Goal: Entertainment & Leisure: Consume media (video, audio)

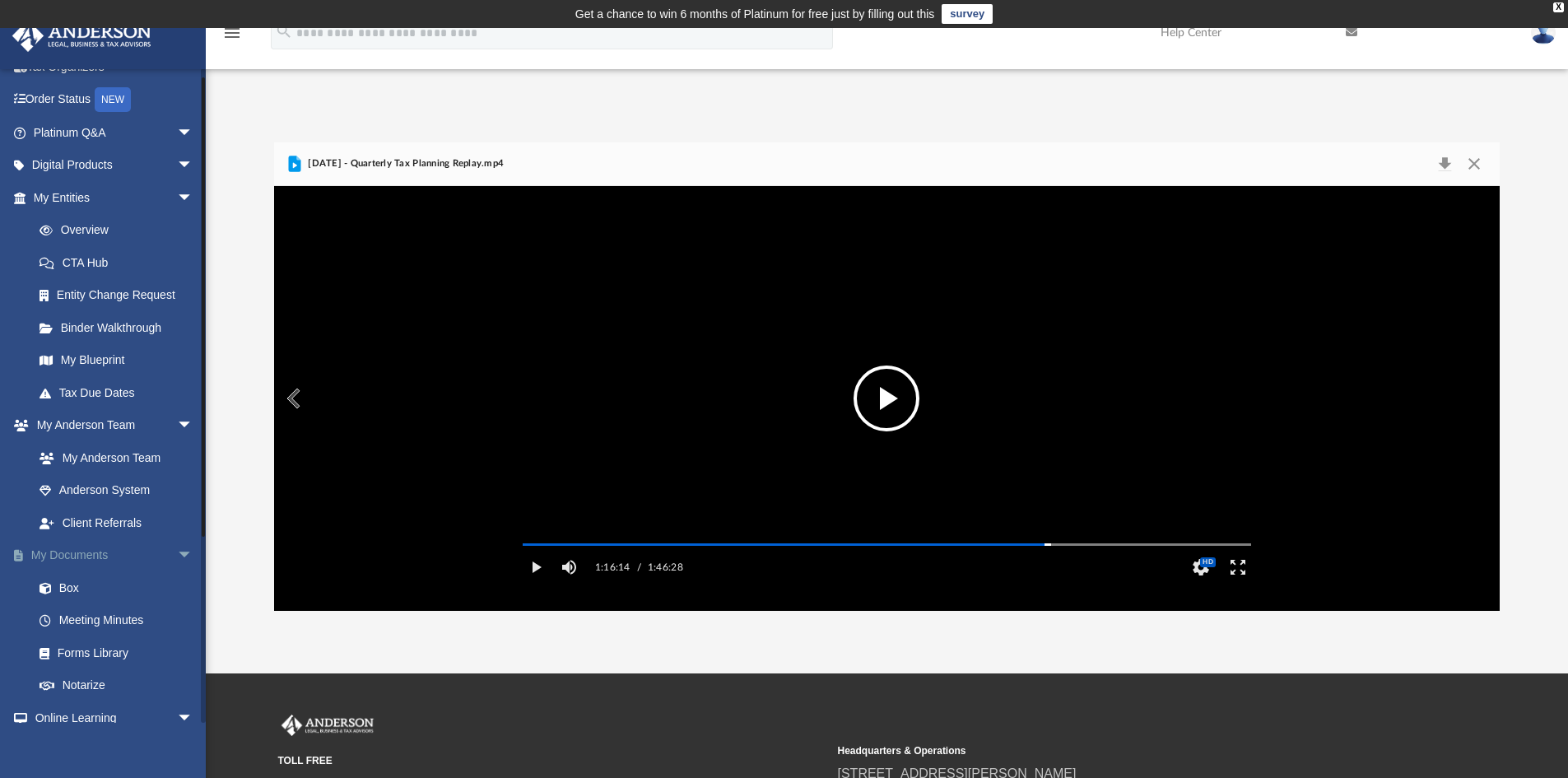
scroll to position [265, 0]
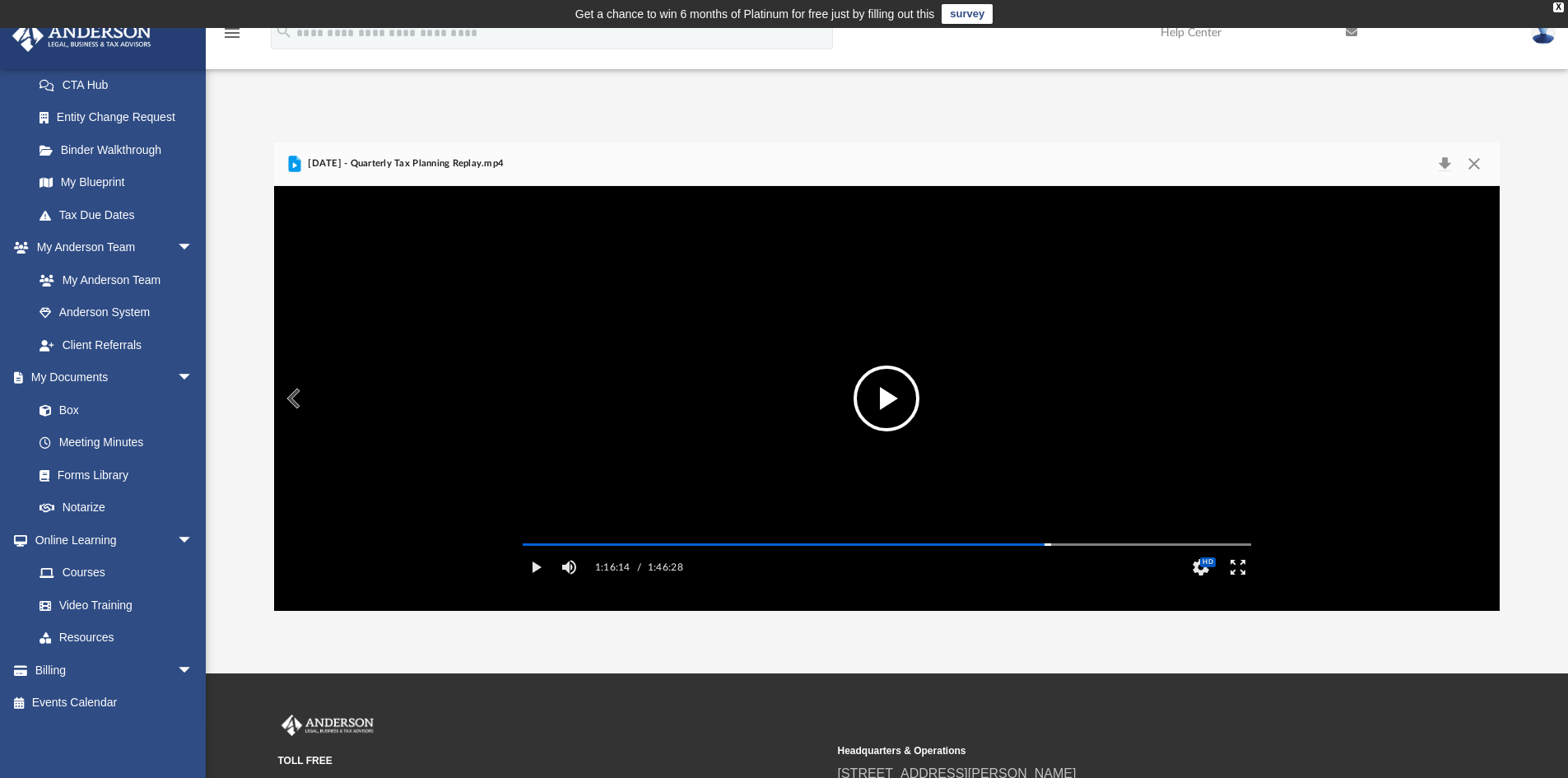
click at [891, 396] on button "File preview" at bounding box center [886, 398] width 66 height 66
click at [748, 398] on video "File preview" at bounding box center [886, 398] width 755 height 378
click at [819, 442] on video "File preview" at bounding box center [886, 398] width 755 height 378
click at [1057, 568] on div "Autoplay Disabled Speed 2.0 Quality Auto Subtitles/CC Off Audio Autoplay Disabl…" at bounding box center [887, 398] width 1226 height 425
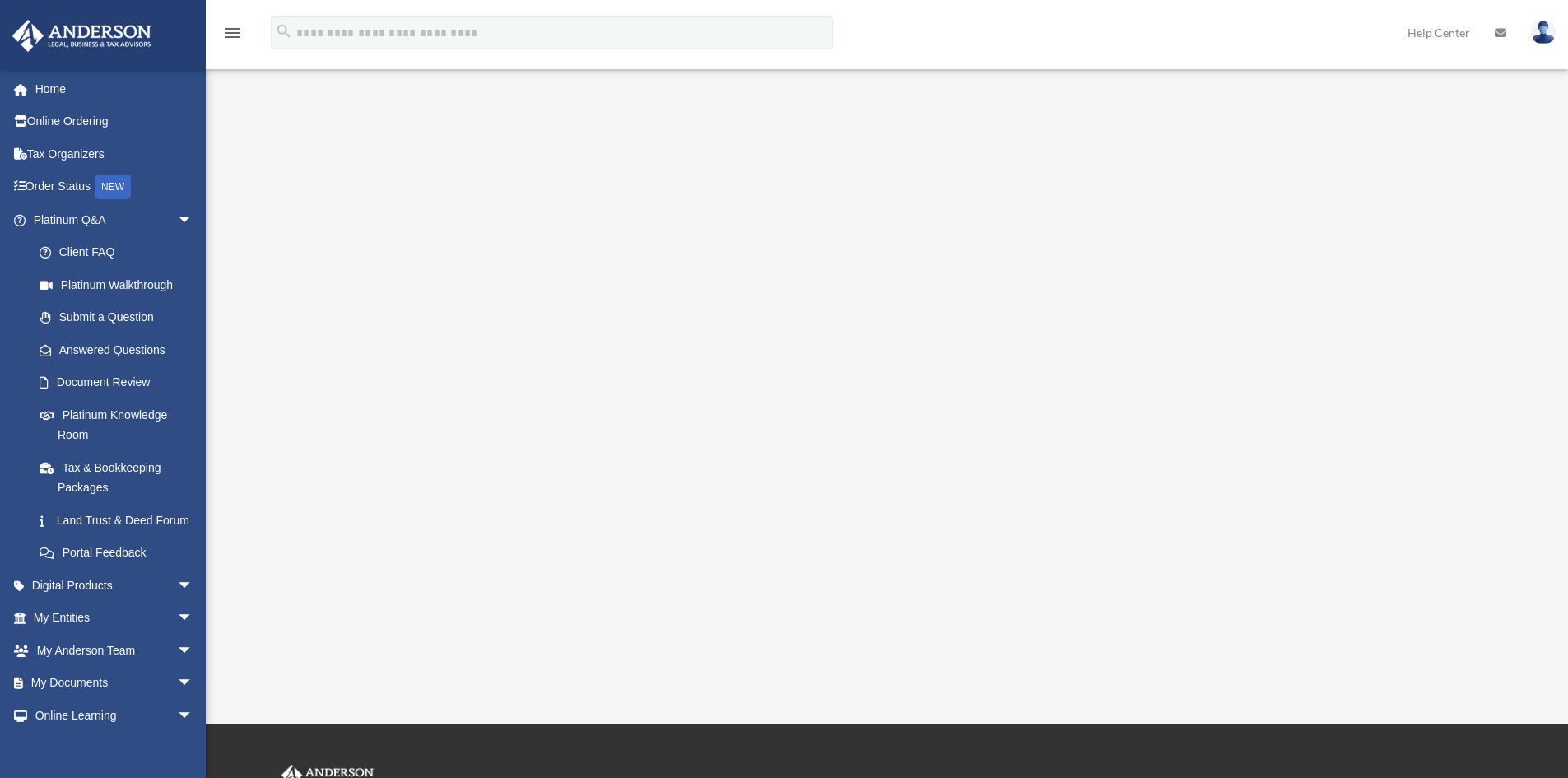
scroll to position [28, 0]
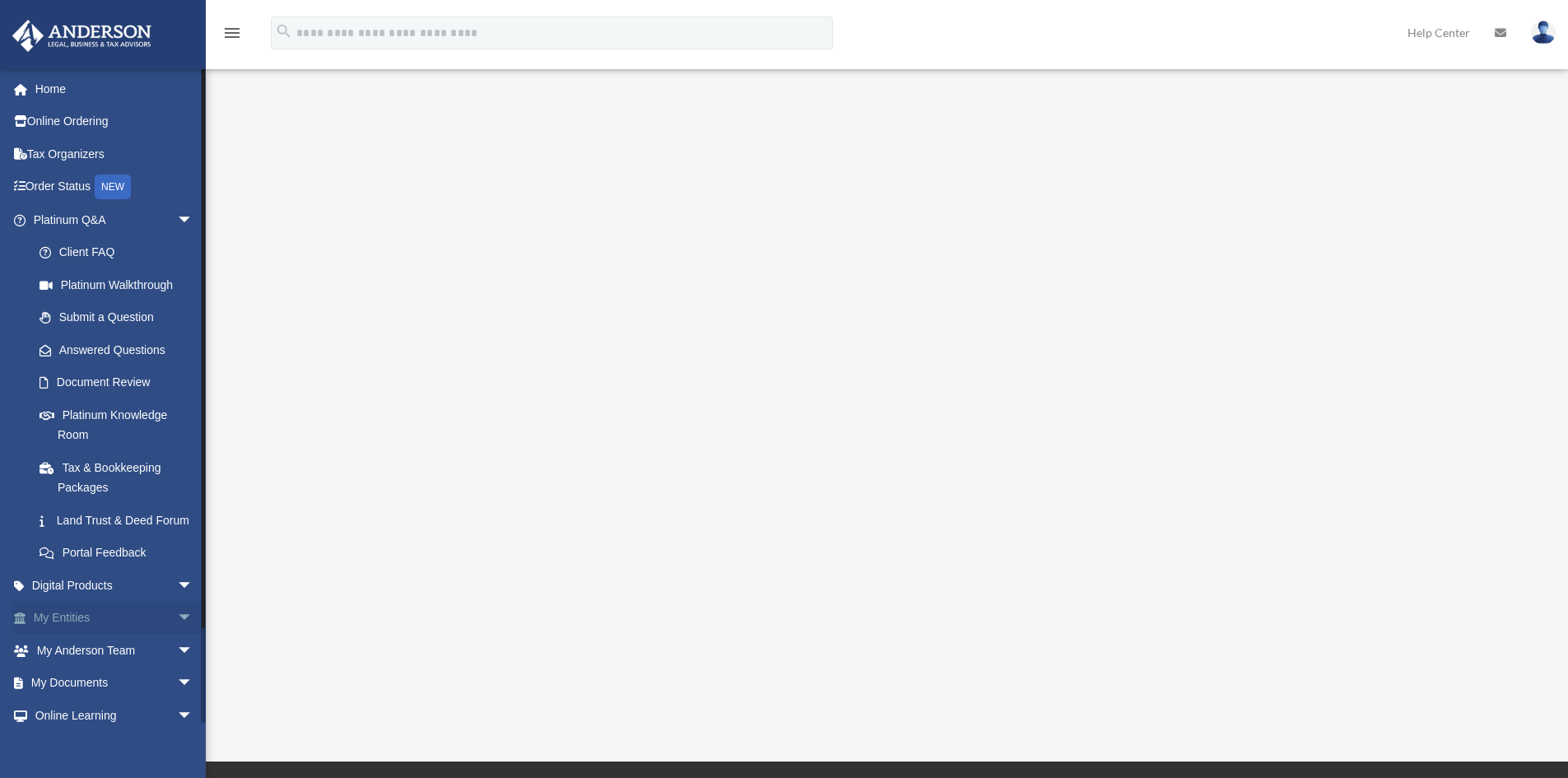
click at [177, 635] on span "arrow_drop_down" at bounding box center [193, 619] width 33 height 34
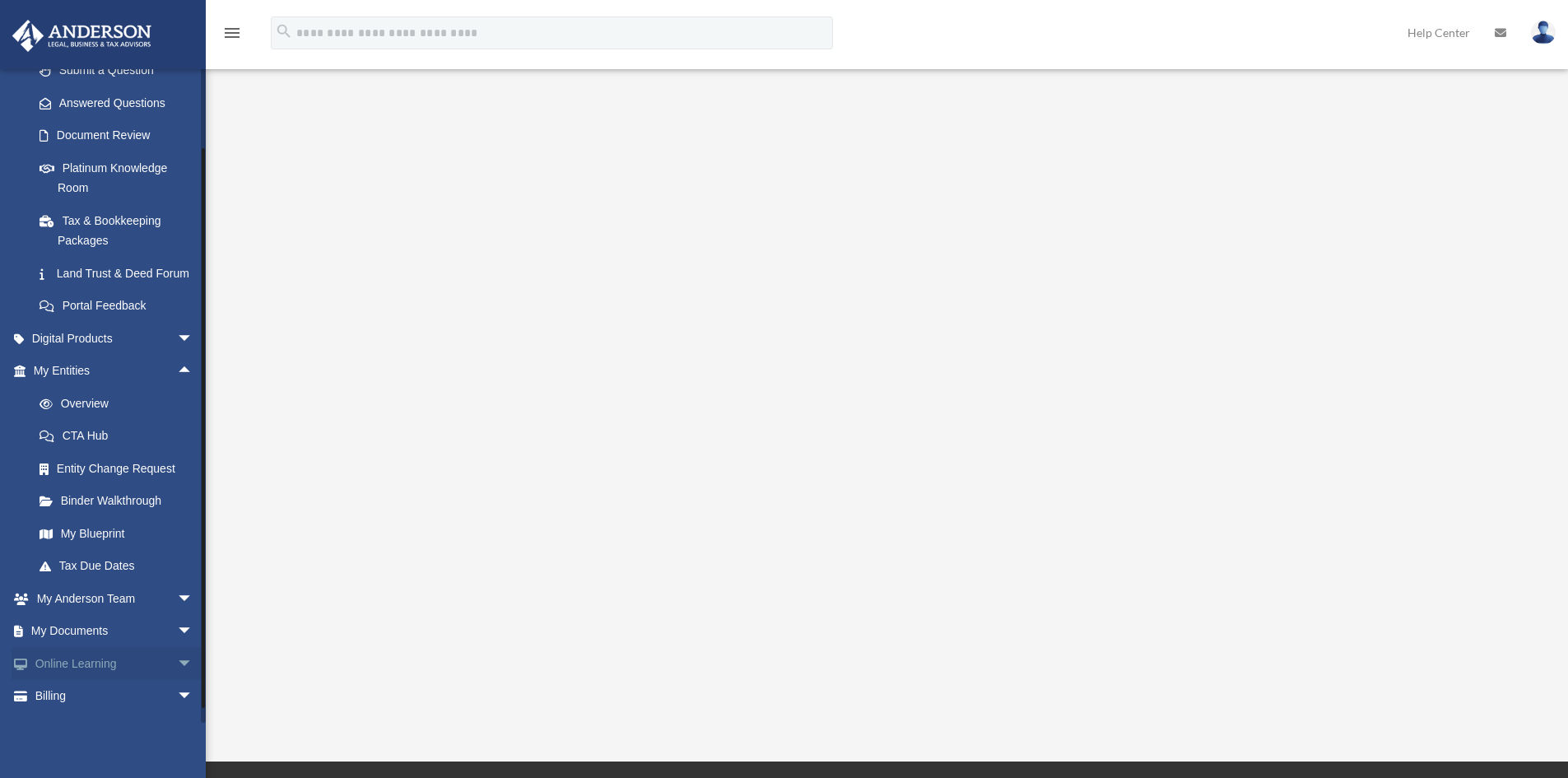
click at [155, 672] on link "Online Learning arrow_drop_down" at bounding box center [115, 663] width 207 height 33
click at [177, 677] on span "arrow_drop_down" at bounding box center [193, 664] width 33 height 34
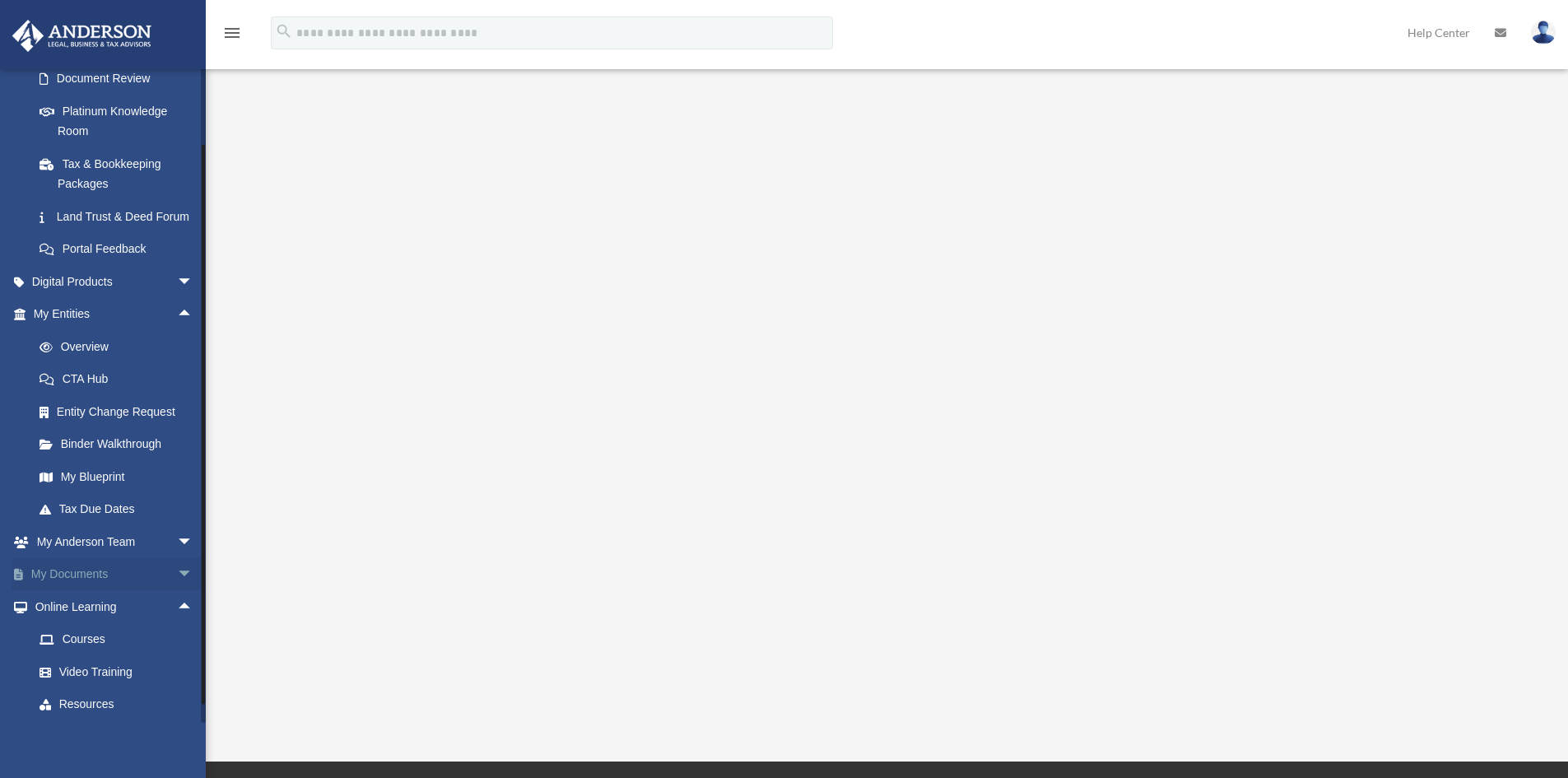
scroll to position [329, 0]
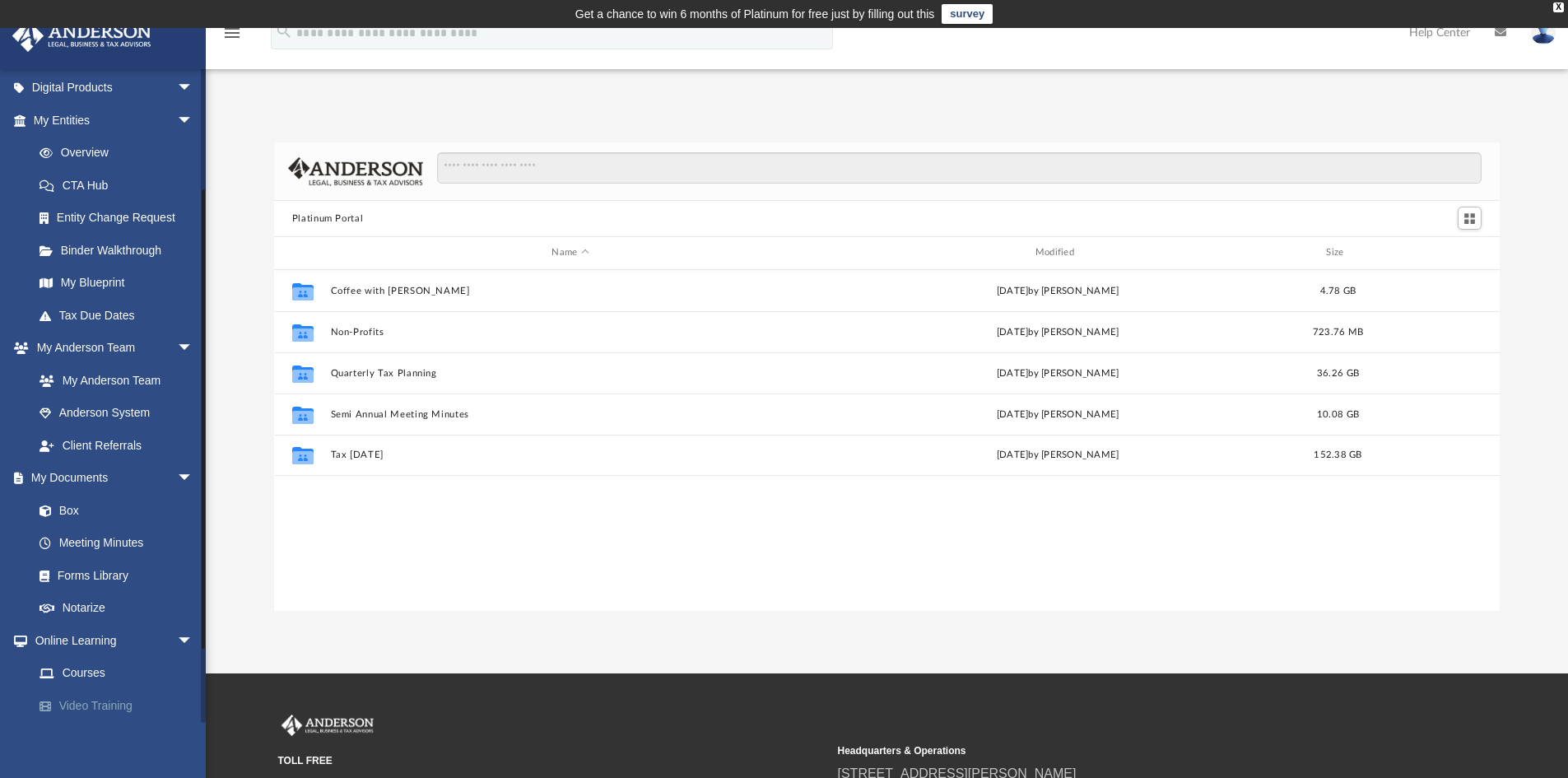
scroll to position [362, 1214]
click at [126, 712] on link "Video Training" at bounding box center [121, 705] width 195 height 33
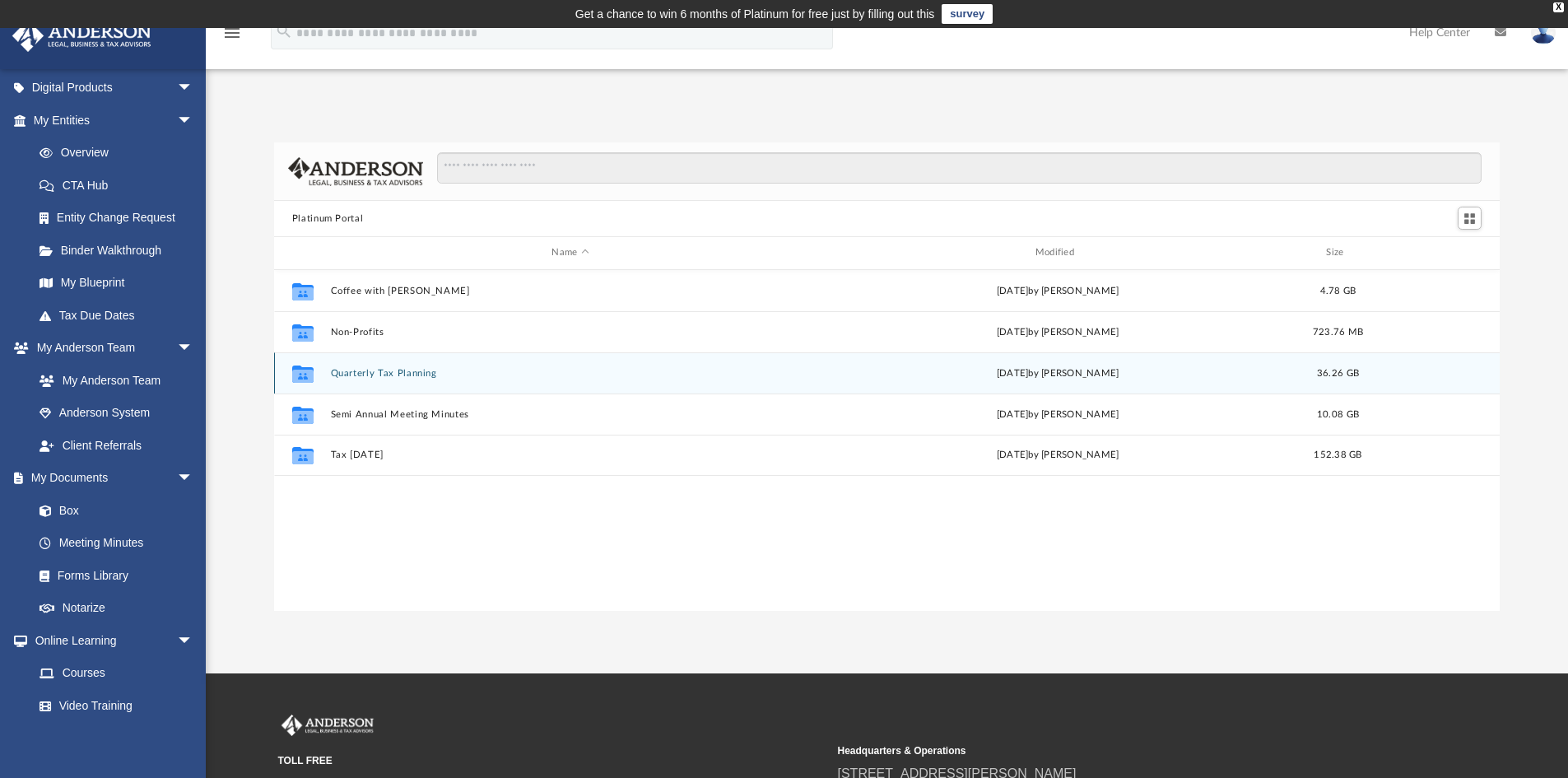
click at [388, 374] on button "Quarterly Tax Planning" at bounding box center [569, 373] width 479 height 11
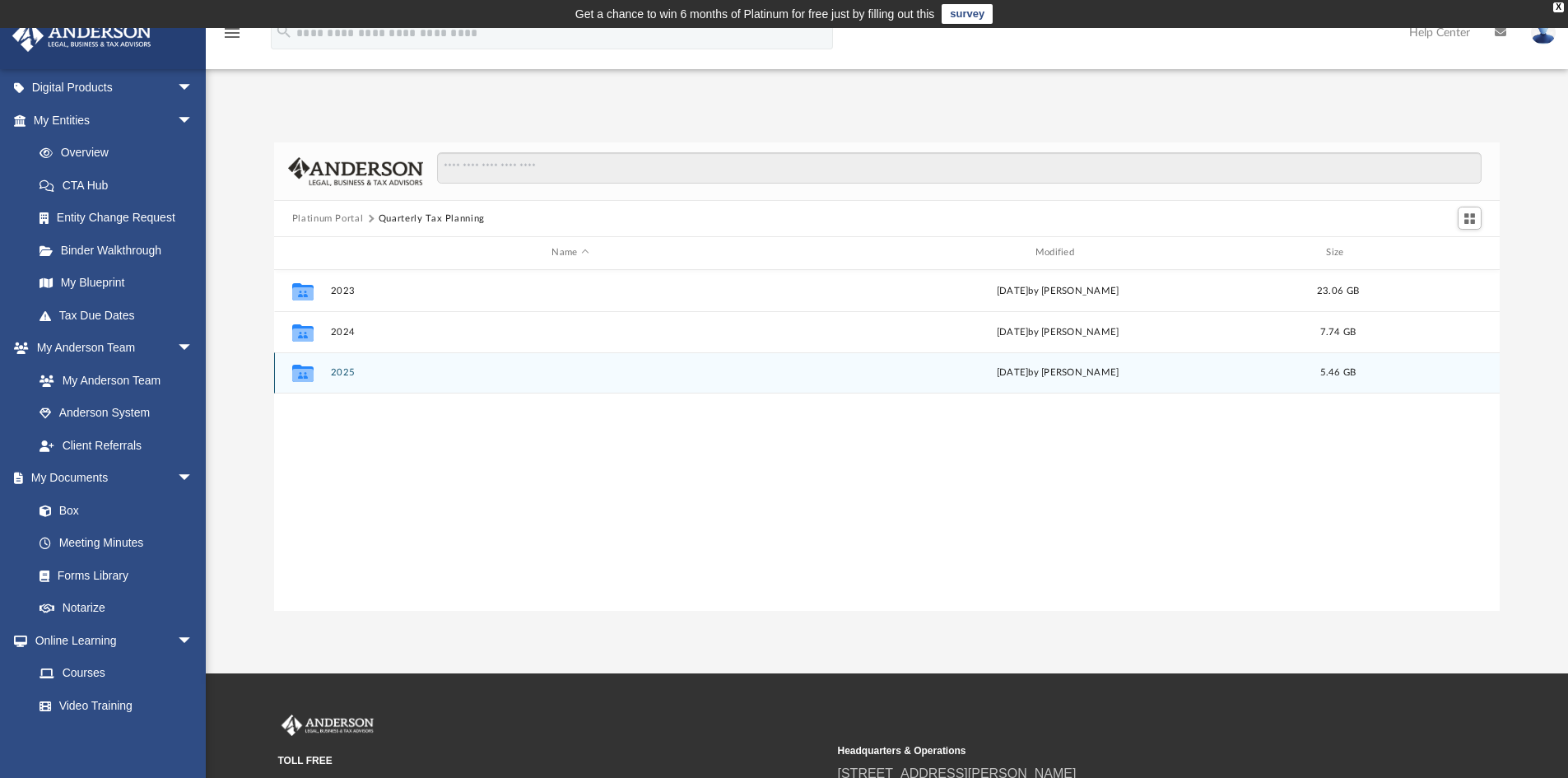
click at [354, 374] on button "2025" at bounding box center [569, 372] width 479 height 11
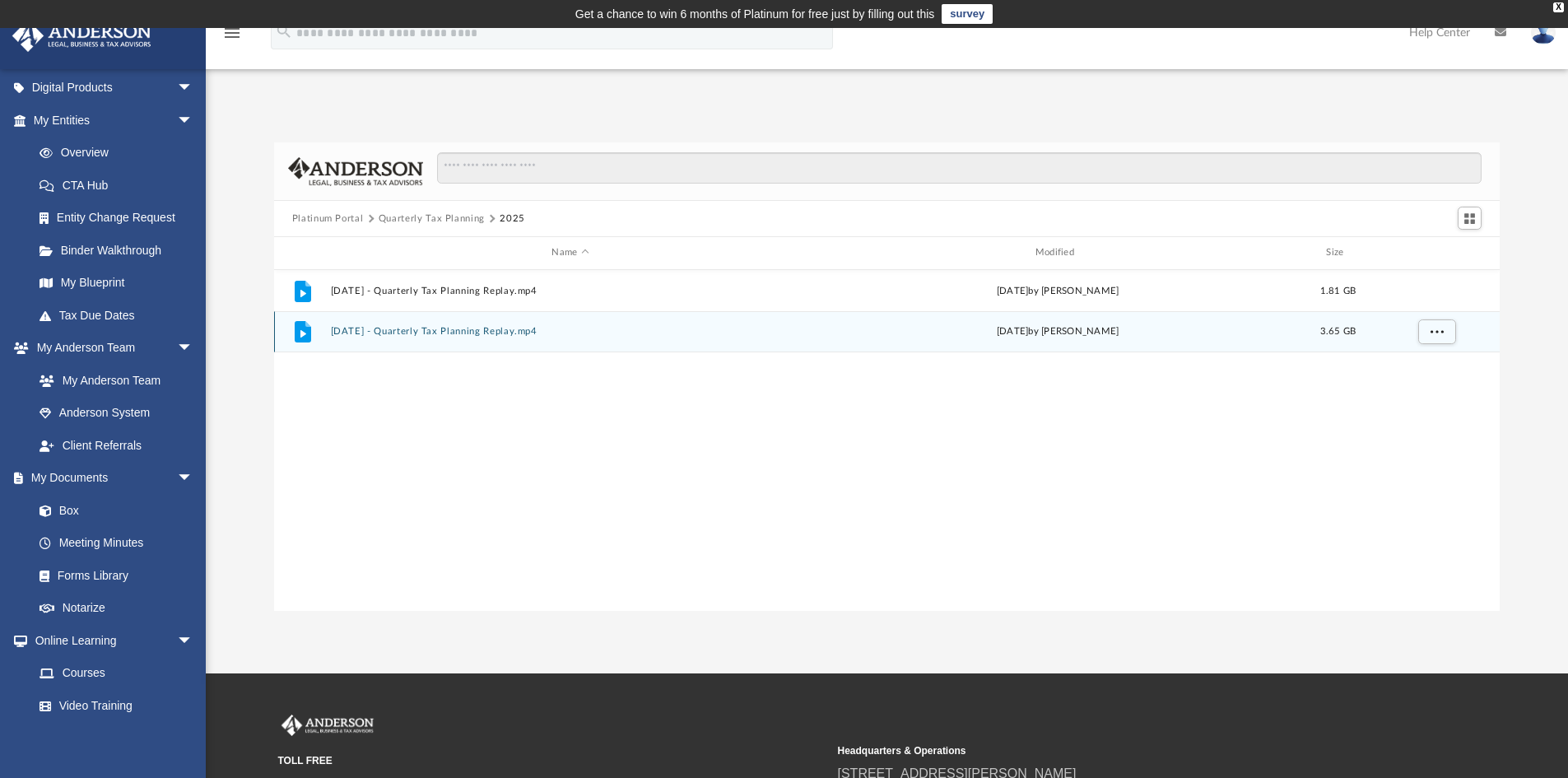
click at [461, 328] on button "[DATE] - Quarterly Tax Planning Replay.mp4" at bounding box center [569, 331] width 479 height 11
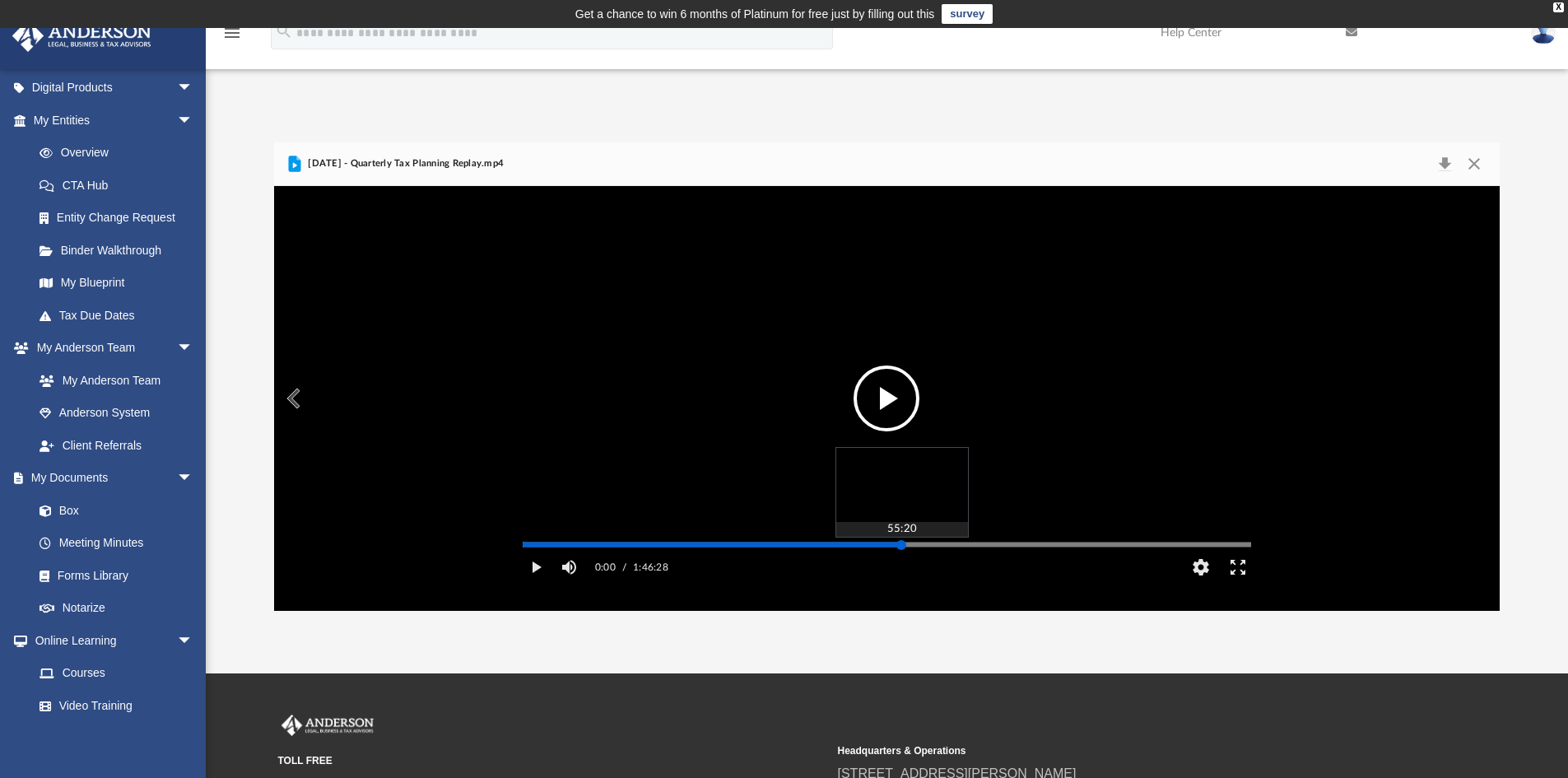
click at [901, 546] on div "Media Slider" at bounding box center [887, 544] width 729 height 3
click at [878, 393] on button "File preview" at bounding box center [886, 398] width 66 height 66
click at [1002, 567] on div "Autoplay Disabled Speed 2.0 Quality Auto Subtitles/CC Off Audio Autoplay Disabl…" at bounding box center [887, 398] width 1226 height 425
click at [715, 567] on div "Autoplay Disabled Speed 2.0 Quality Auto Subtitles/CC Off Audio Autoplay Disabl…" at bounding box center [887, 398] width 1226 height 425
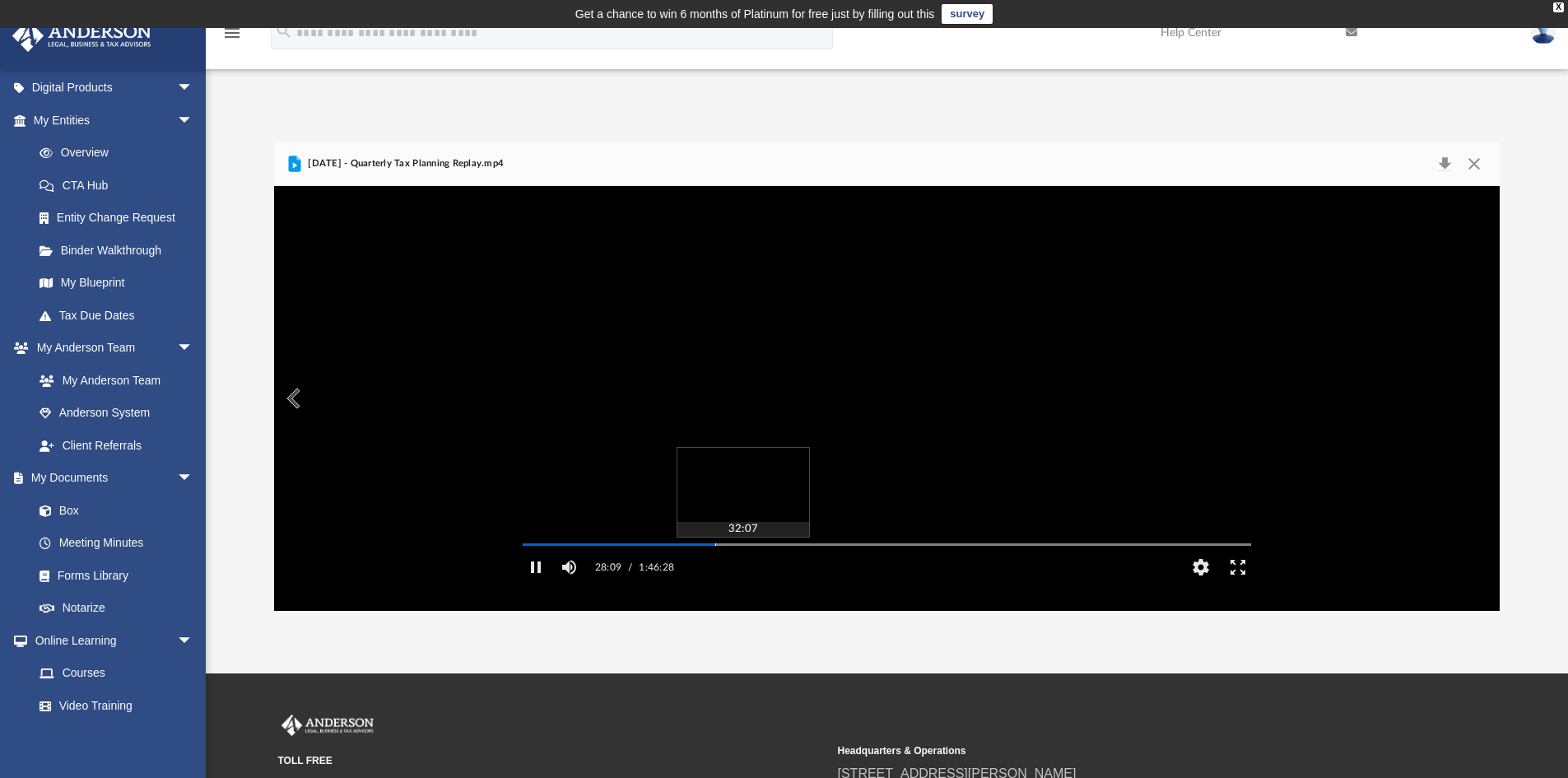
click at [742, 568] on div "Autoplay Disabled Speed 2.0 Quality Auto Subtitles/CC Off Audio Autoplay Disabl…" at bounding box center [887, 398] width 1226 height 425
click at [730, 567] on div "Autoplay Disabled Speed 2.0 Quality Auto Subtitles/CC Off Audio Autoplay Disabl…" at bounding box center [887, 398] width 1226 height 425
click at [542, 584] on button "Pause" at bounding box center [535, 567] width 37 height 33
